Goal: Task Accomplishment & Management: Manage account settings

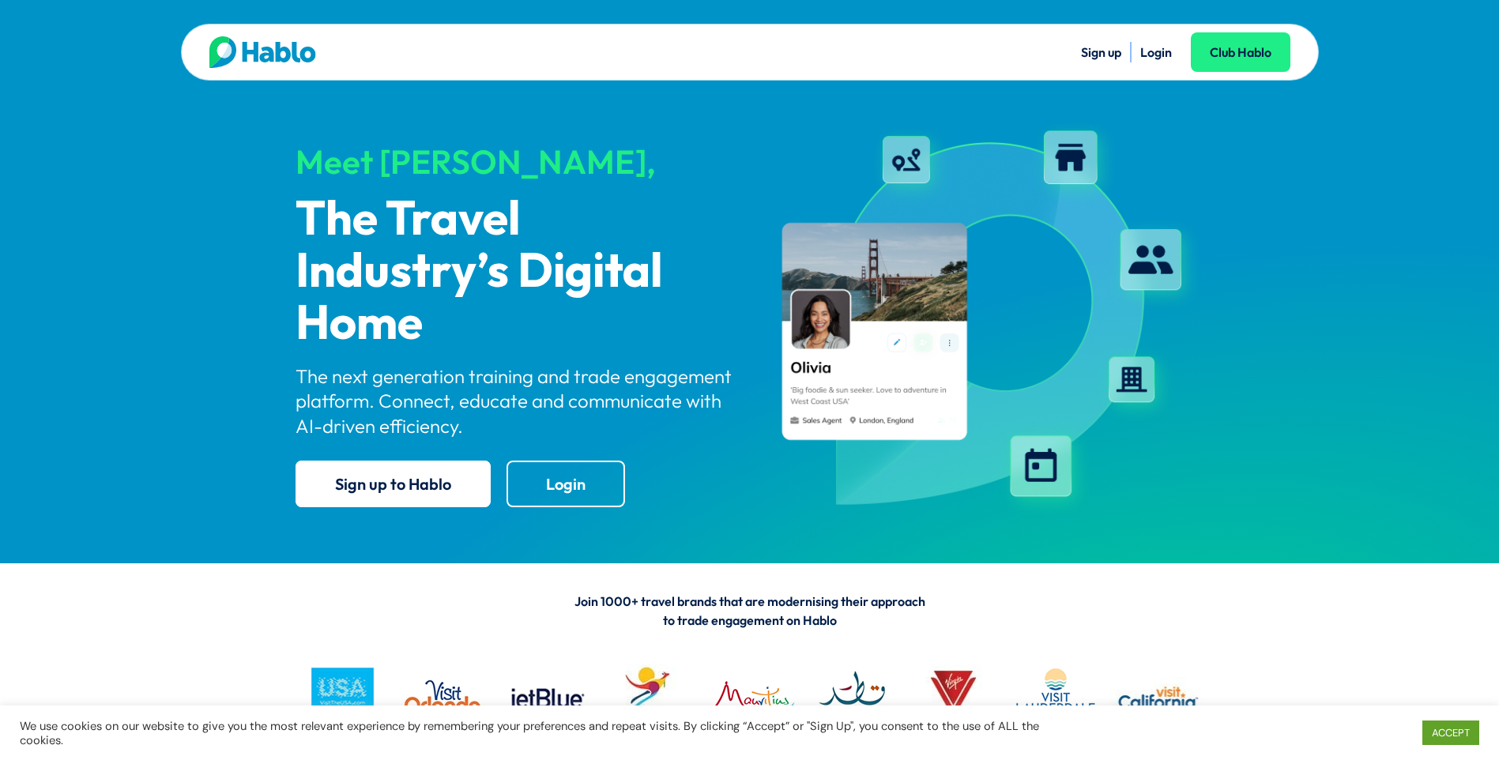
click at [1155, 52] on link "Login" at bounding box center [1156, 52] width 32 height 16
click at [1154, 49] on link "Login" at bounding box center [1156, 52] width 32 height 16
click at [1155, 51] on link "Login" at bounding box center [1156, 52] width 32 height 16
